Goal: Task Accomplishment & Management: Complete application form

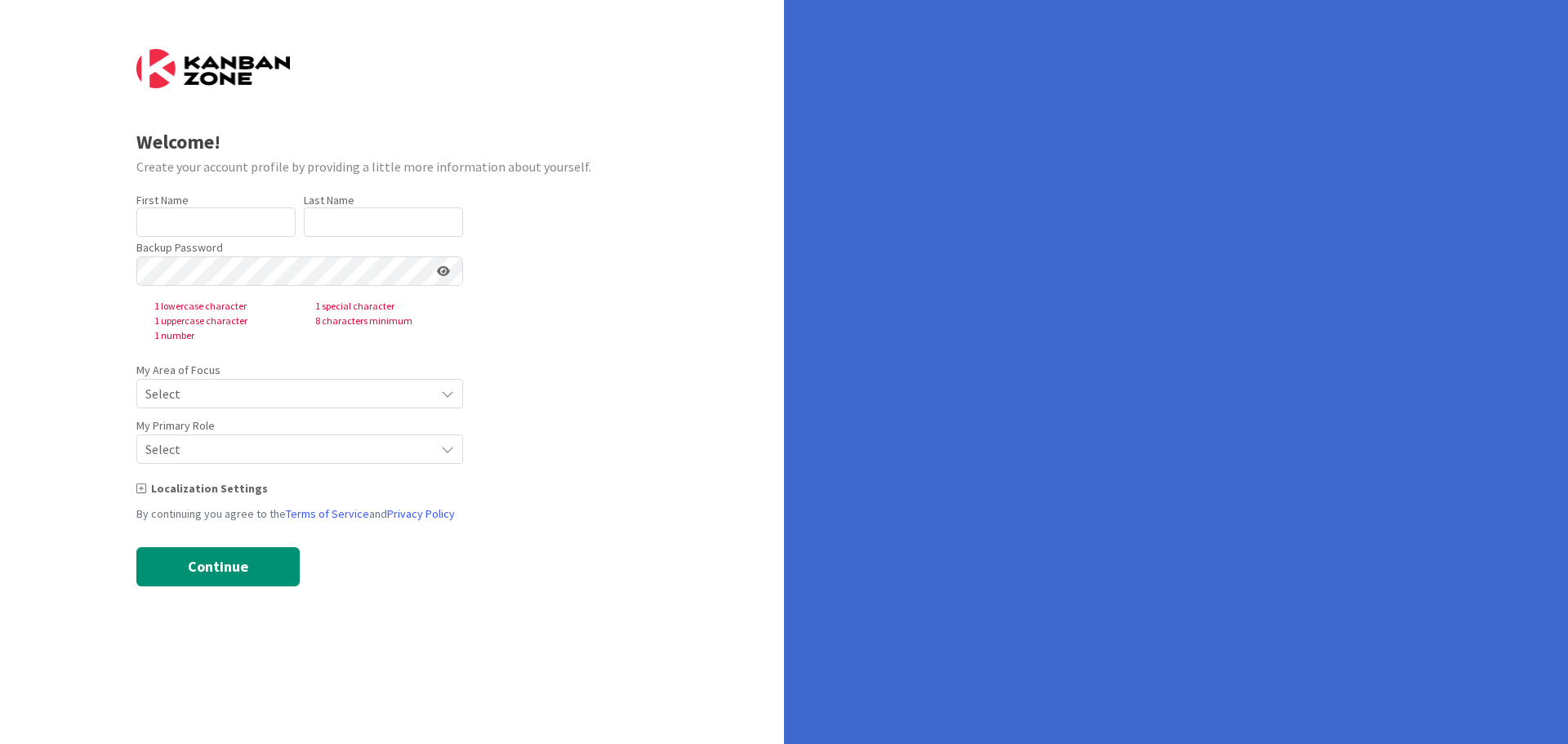
type input "Minna"
type input "[PERSON_NAME]"
